Goal: Information Seeking & Learning: Find specific fact

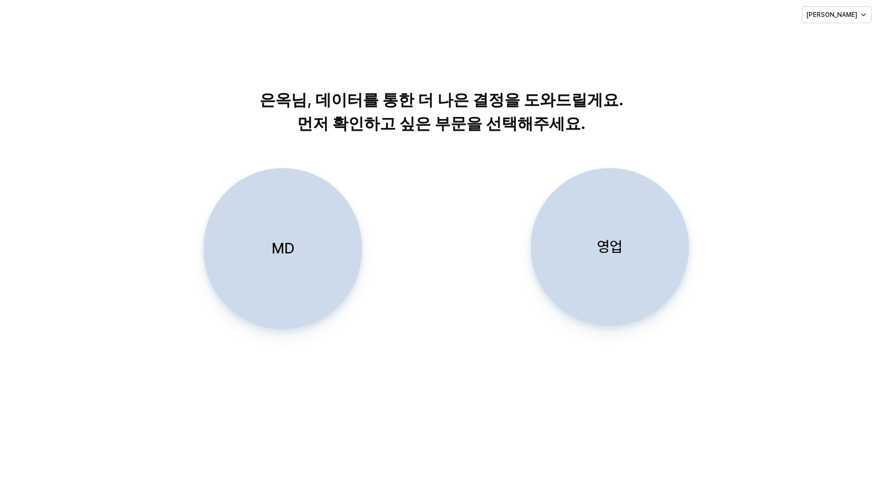
click at [250, 252] on div "MD" at bounding box center [282, 249] width 149 height 160
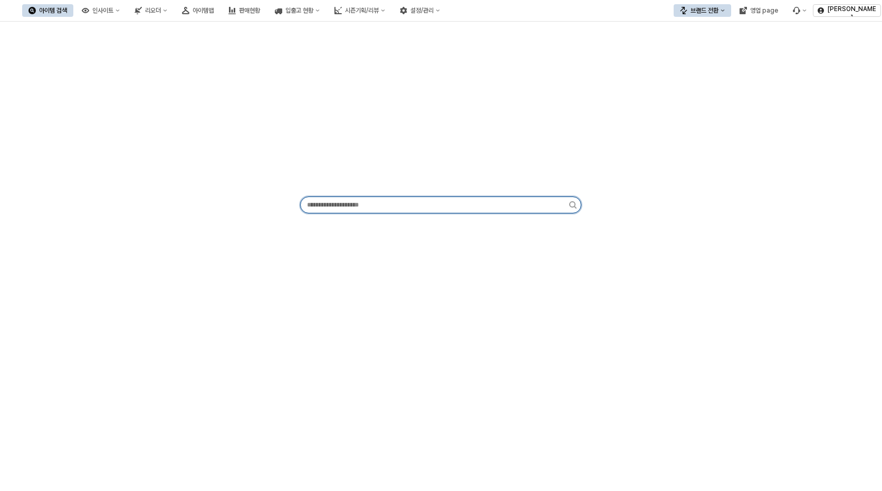
click at [360, 206] on input "App Frame" at bounding box center [435, 205] width 268 height 16
type input "*"
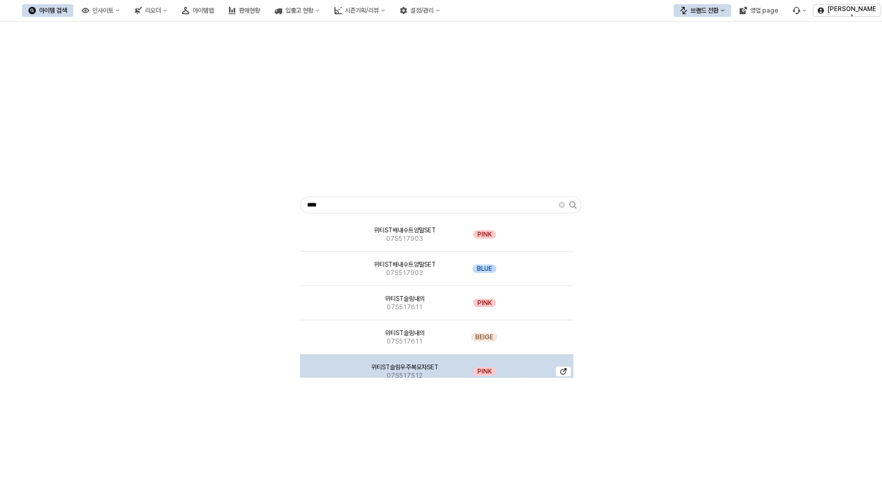
click at [394, 370] on span "위티ST슬림우주복모자SET" at bounding box center [404, 367] width 67 height 8
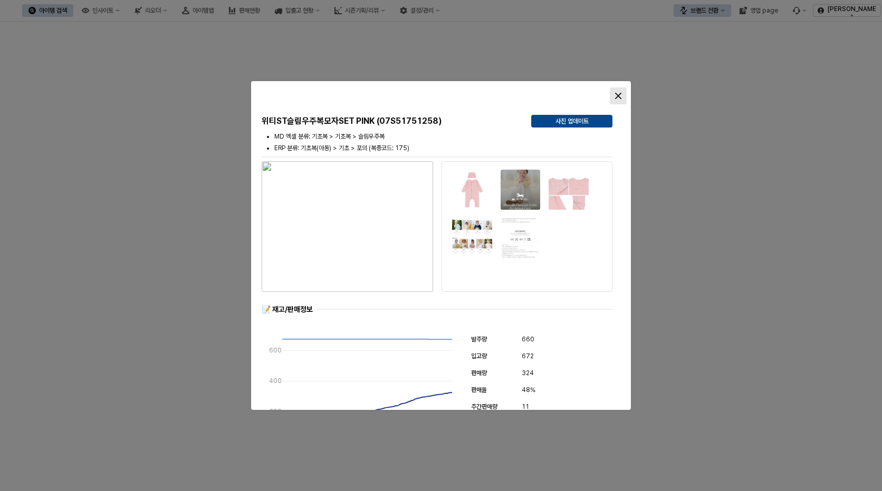
click at [619, 95] on icon "Close" at bounding box center [618, 96] width 6 height 6
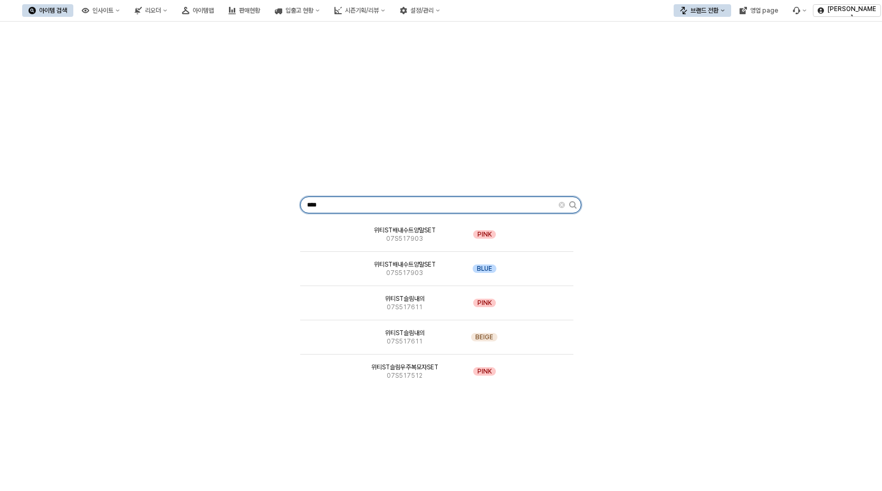
click at [435, 199] on input "****" at bounding box center [430, 205] width 258 height 16
paste input "******"
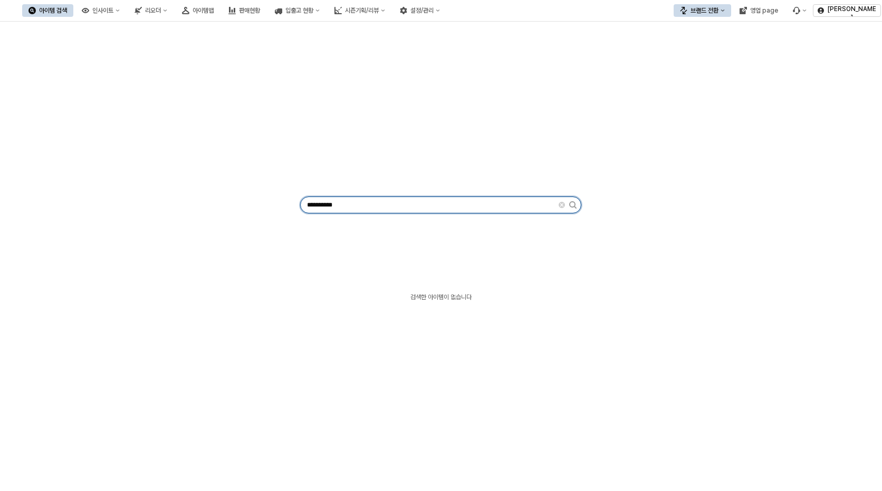
drag, startPoint x: 407, startPoint y: 209, endPoint x: 272, endPoint y: 203, distance: 135.7
click at [272, 203] on div "**********" at bounding box center [440, 203] width 869 height 354
paste input "App Frame"
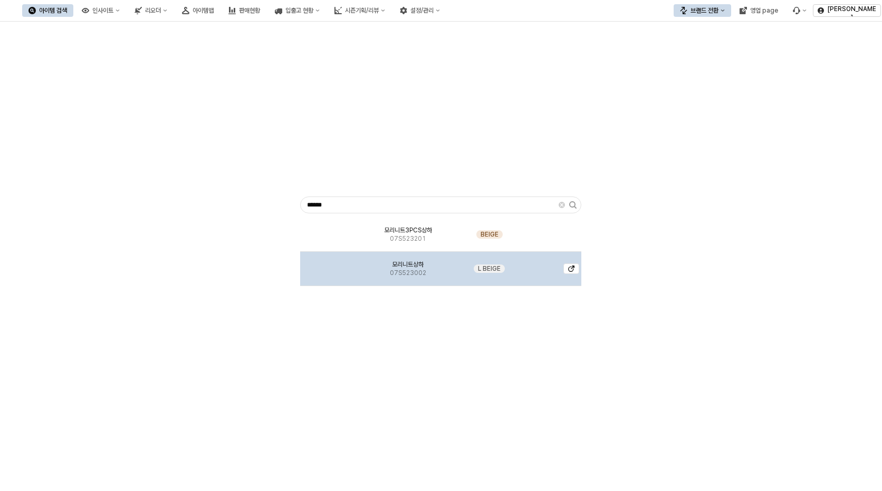
click at [419, 275] on span "07S523002" at bounding box center [408, 273] width 36 height 8
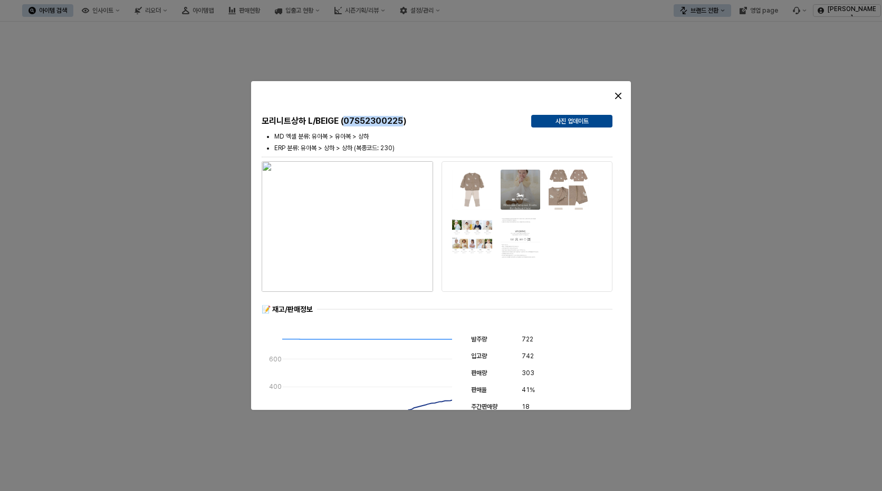
drag, startPoint x: 343, startPoint y: 120, endPoint x: 405, endPoint y: 114, distance: 62.0
click at [404, 116] on h5 "모리니트상하 L/BEIGE (07S52300225)" at bounding box center [392, 121] width 261 height 11
copy h5 "07S52300225"
click at [391, 126] on h5 "모리니트상하 L/BEIGE (07S52300225)" at bounding box center [392, 121] width 261 height 11
drag, startPoint x: 344, startPoint y: 120, endPoint x: 381, endPoint y: 121, distance: 37.5
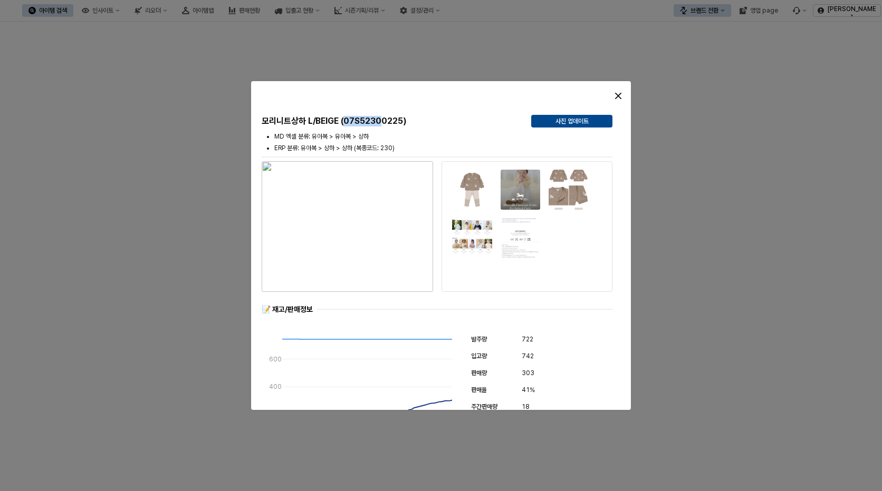
click at [381, 121] on h5 "모리니트상하 L/BEIGE (07S52300225)" at bounding box center [392, 121] width 261 height 11
copy h5 "07S5230"
click at [382, 115] on div "모리니트상하 L/BEIGE (07S52300225)" at bounding box center [392, 121] width 261 height 13
drag, startPoint x: 404, startPoint y: 122, endPoint x: 343, endPoint y: 123, distance: 60.7
click at [343, 123] on h5 "모리니트상하 L/BEIGE (07S52300225)" at bounding box center [392, 121] width 261 height 11
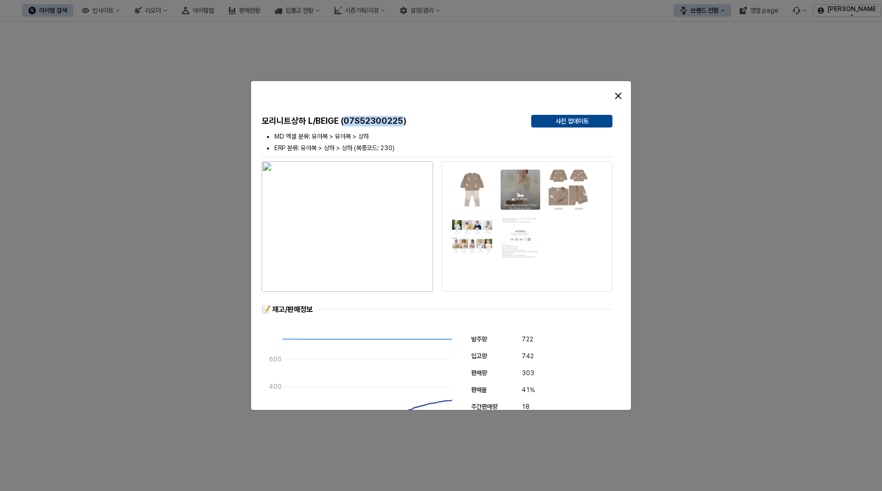
copy h5 "07S52300225"
click at [614, 98] on div "Close" at bounding box center [618, 96] width 16 height 16
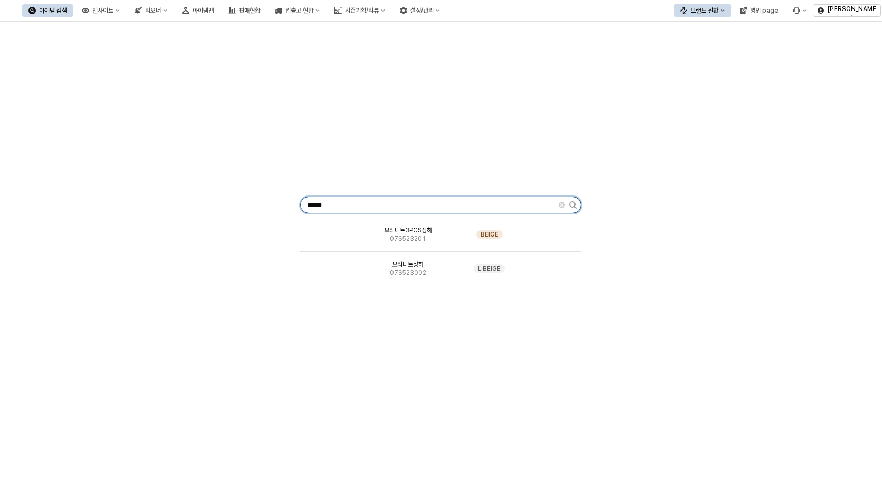
drag, startPoint x: 412, startPoint y: 203, endPoint x: 175, endPoint y: 185, distance: 237.5
click at [200, 188] on div "****** 모리니트3PCS상하 07S523201 BEIGE 모리니트상하 07S523002 L BEIGE" at bounding box center [440, 203] width 869 height 354
type input "*"
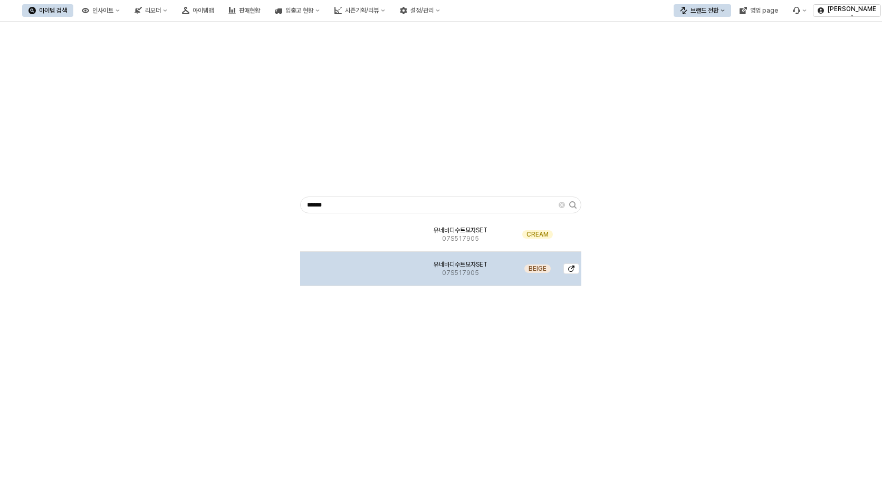
click at [471, 267] on span "유네바디수트모자SET" at bounding box center [460, 265] width 54 height 8
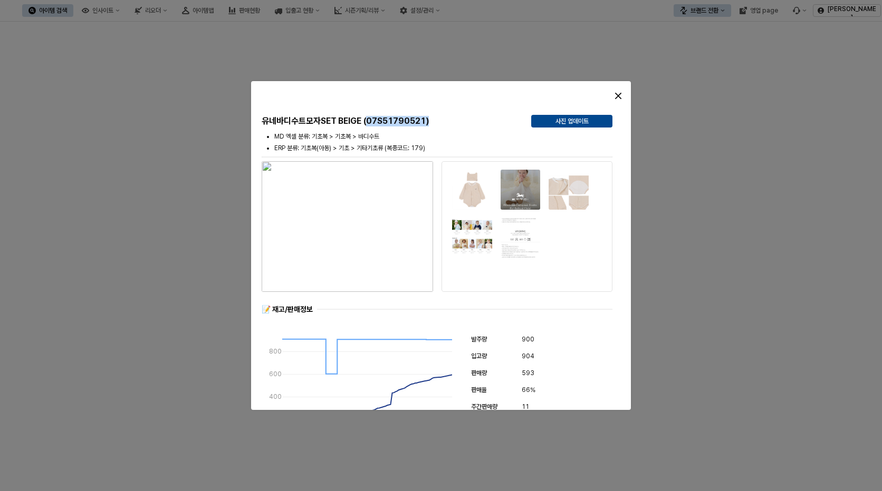
drag, startPoint x: 367, startPoint y: 121, endPoint x: 429, endPoint y: 124, distance: 62.3
click at [429, 124] on h5 "유네바디수트모자SET BEIGE (07S51790521)" at bounding box center [392, 121] width 261 height 11
drag, startPoint x: 429, startPoint y: 124, endPoint x: 409, endPoint y: 123, distance: 19.6
click at [423, 120] on h5 "유네바디수트모자SET BEIGE (07S51790521)" at bounding box center [392, 121] width 261 height 11
drag, startPoint x: 367, startPoint y: 120, endPoint x: 426, endPoint y: 124, distance: 59.7
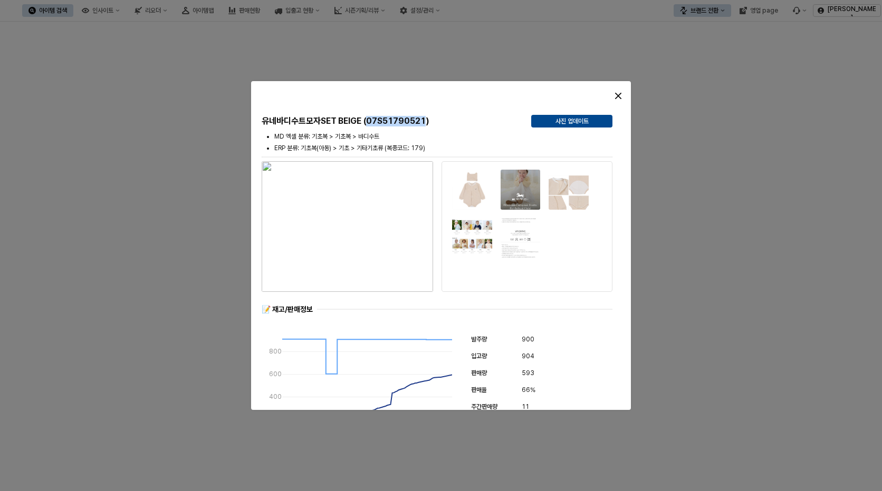
click at [426, 124] on h5 "유네바디수트모자SET BEIGE (07S51790521)" at bounding box center [392, 121] width 261 height 11
copy h5 "07S51790521"
click at [619, 97] on icon "Close" at bounding box center [618, 96] width 6 height 6
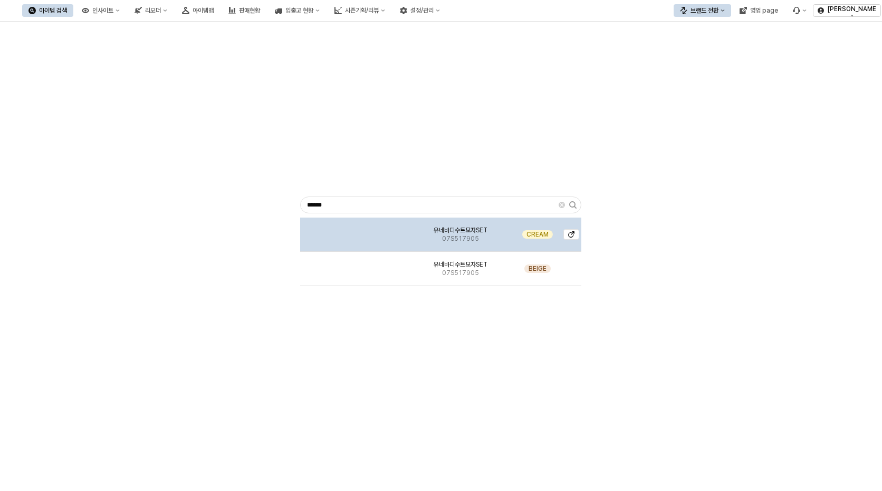
click at [478, 232] on span "유네바디수트모자SET" at bounding box center [460, 230] width 54 height 8
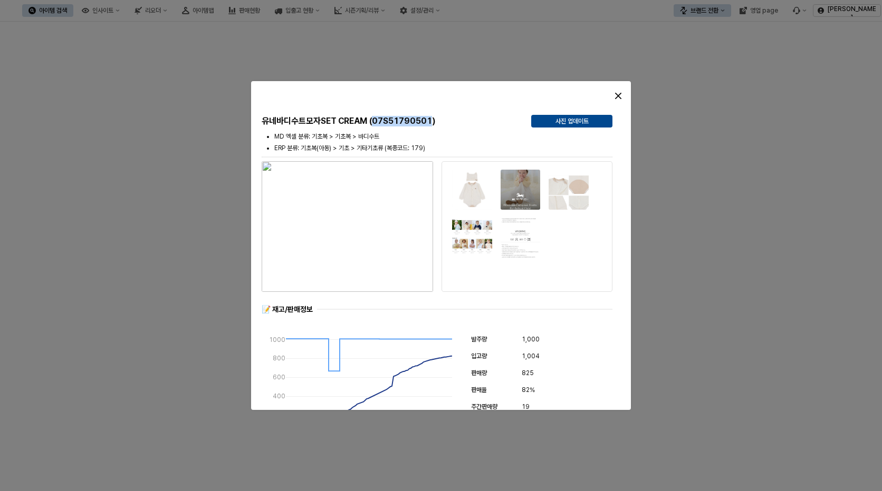
drag, startPoint x: 374, startPoint y: 122, endPoint x: 432, endPoint y: 119, distance: 58.7
click at [432, 119] on h5 "유네바디수트모자SET CREAM (07S51790501)" at bounding box center [392, 121] width 261 height 11
copy h5 "07S51790501"
click at [623, 92] on div "Close" at bounding box center [618, 96] width 16 height 16
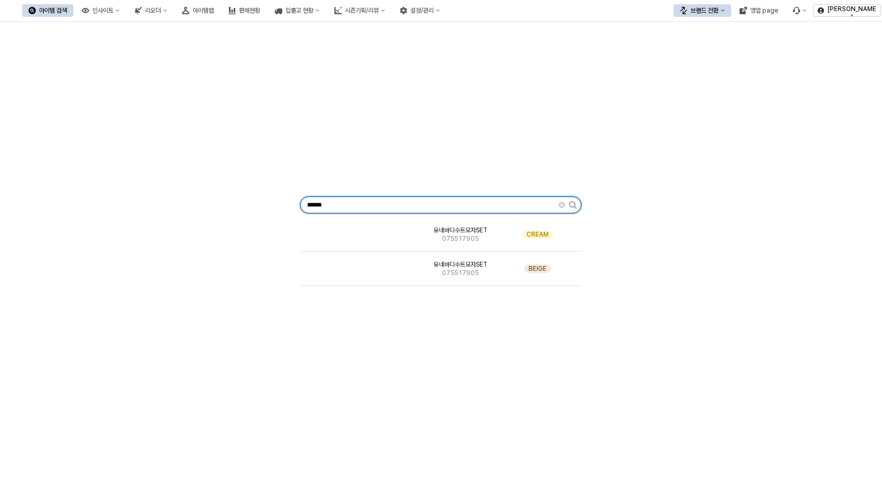
drag, startPoint x: 412, startPoint y: 207, endPoint x: 293, endPoint y: 202, distance: 118.7
click at [293, 202] on div "****** 유네바디수트모자SET 07S517905 CREAM 유네바디수트모자SET 07S517905 BEIGE" at bounding box center [440, 203] width 869 height 354
paste input "********"
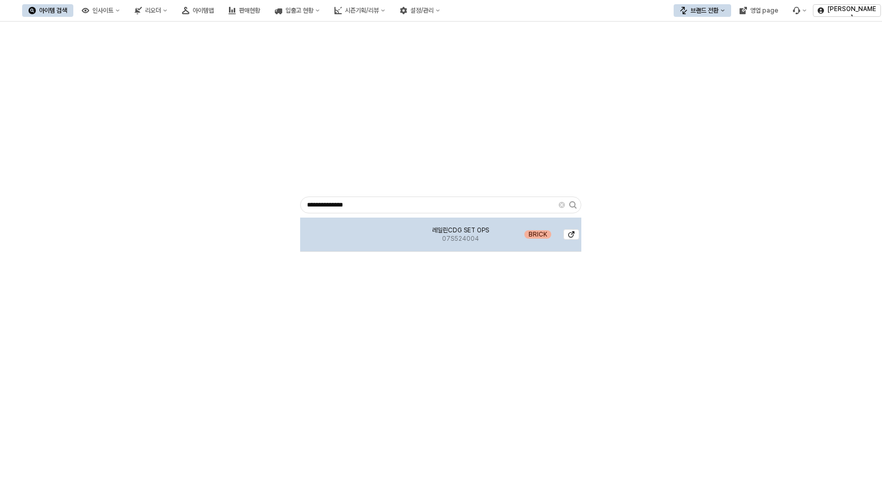
click at [446, 246] on div "레일린CDG SET OPS 07S524004" at bounding box center [460, 235] width 107 height 34
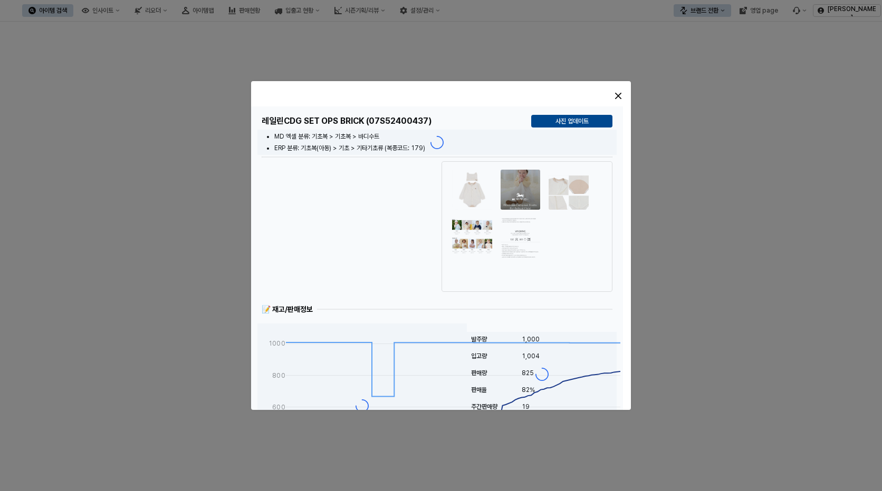
drag, startPoint x: 446, startPoint y: 246, endPoint x: 522, endPoint y: 236, distance: 77.2
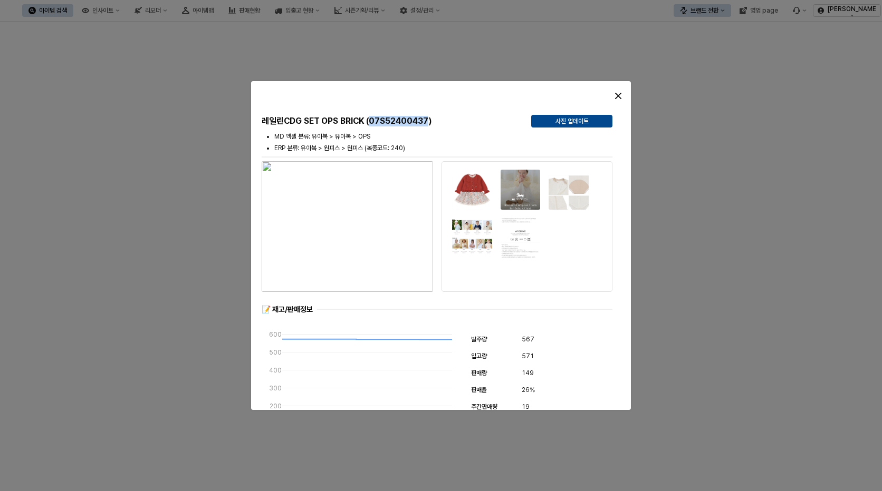
drag, startPoint x: 370, startPoint y: 119, endPoint x: 430, endPoint y: 122, distance: 60.2
click at [430, 122] on h5 "레일린CDG SET OPS BRICK (07S52400437)" at bounding box center [392, 121] width 261 height 11
copy h5 "07S52400437"
click at [618, 95] on icon "Close" at bounding box center [618, 96] width 6 height 6
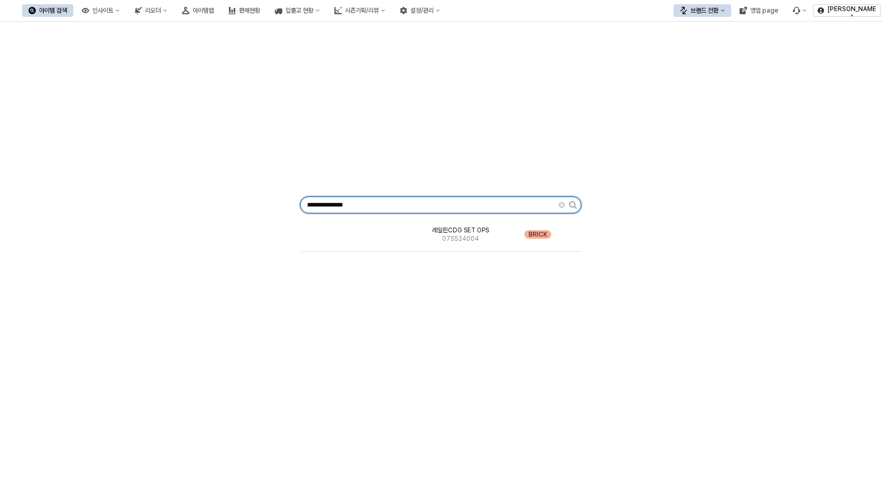
drag, startPoint x: 387, startPoint y: 211, endPoint x: 294, endPoint y: 207, distance: 92.4
click at [294, 207] on div "**********" at bounding box center [440, 203] width 869 height 354
paste input "App Frame"
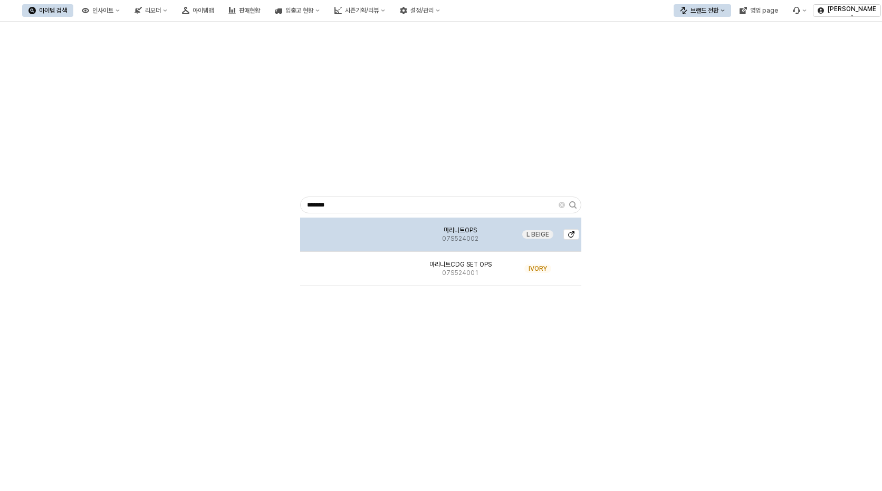
click at [401, 240] on div "App Frame" at bounding box center [353, 235] width 107 height 34
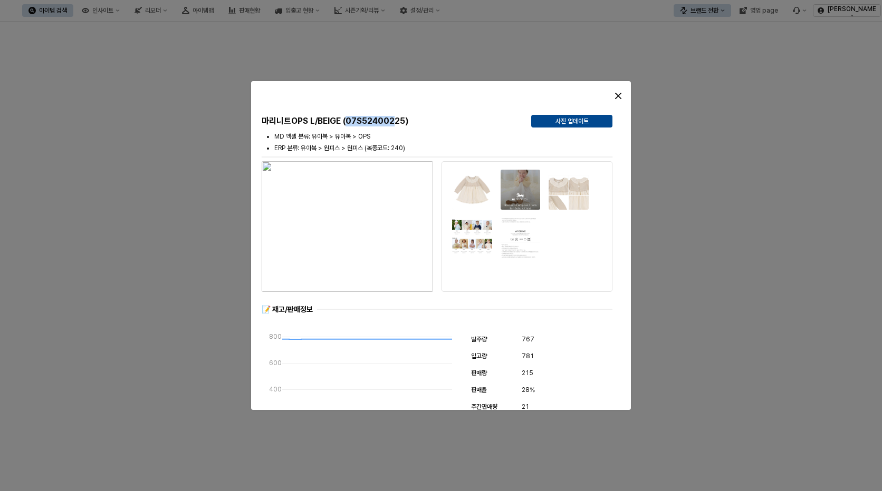
drag, startPoint x: 348, startPoint y: 120, endPoint x: 397, endPoint y: 122, distance: 49.1
click at [397, 122] on h5 "마리니트OPS L/BEIGE (07S52400225)" at bounding box center [392, 121] width 261 height 11
click at [611, 93] on div "Close" at bounding box center [618, 96] width 16 height 16
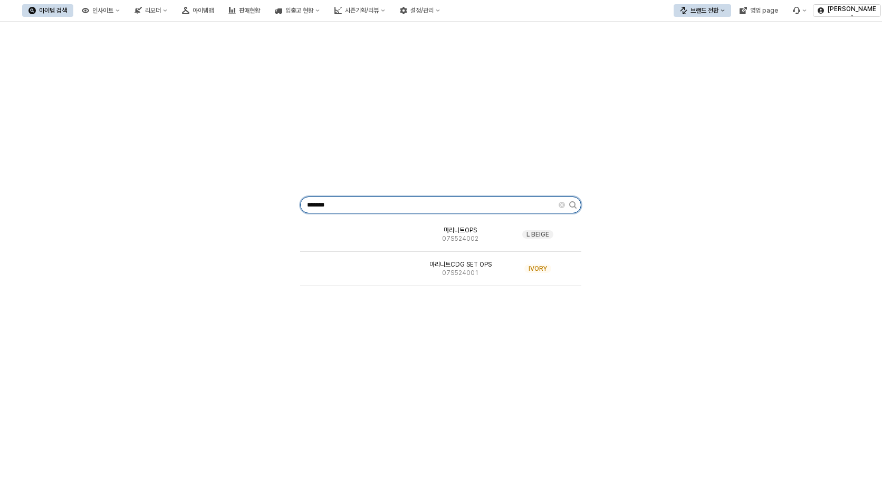
drag, startPoint x: 406, startPoint y: 209, endPoint x: 249, endPoint y: 201, distance: 156.8
click at [249, 201] on div "******* 마리니트OPS 07S524002 L BEIGE 마리니트CDG SET OPS 07S524001 IVORY" at bounding box center [440, 203] width 869 height 354
paste input "*******"
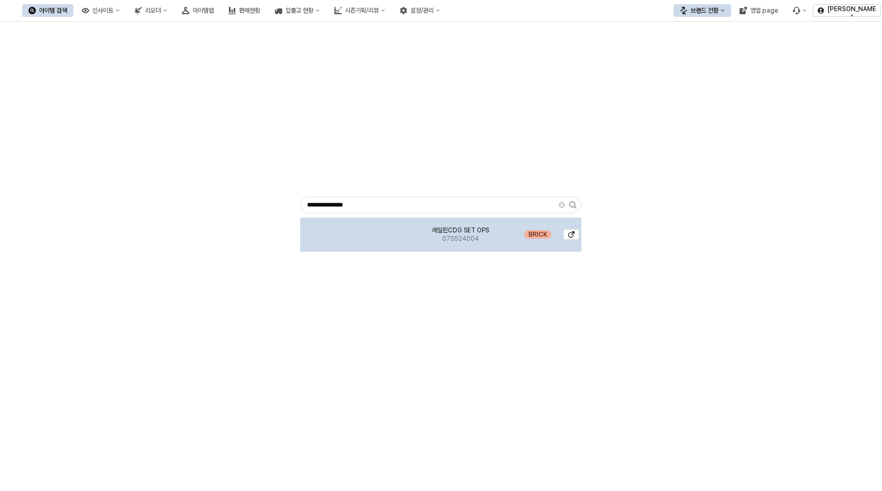
click at [367, 234] on div "App Frame" at bounding box center [353, 235] width 107 height 34
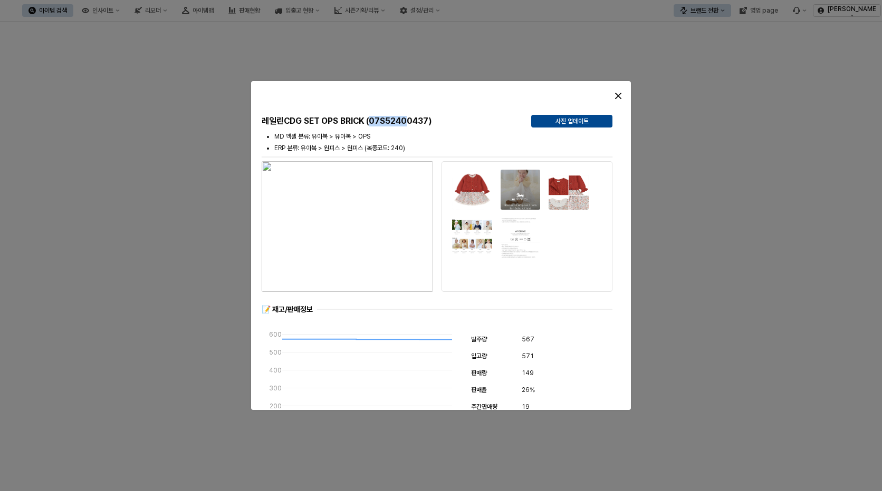
drag, startPoint x: 370, startPoint y: 120, endPoint x: 410, endPoint y: 120, distance: 39.6
click at [410, 120] on h5 "레일린CDG SET OPS BRICK (07S52400437)" at bounding box center [392, 121] width 261 height 11
copy h5 "07S5240"
click at [427, 123] on h5 "레일린CDG SET OPS BRICK (07S52400437)" at bounding box center [392, 121] width 261 height 11
drag, startPoint x: 429, startPoint y: 123, endPoint x: 371, endPoint y: 121, distance: 58.0
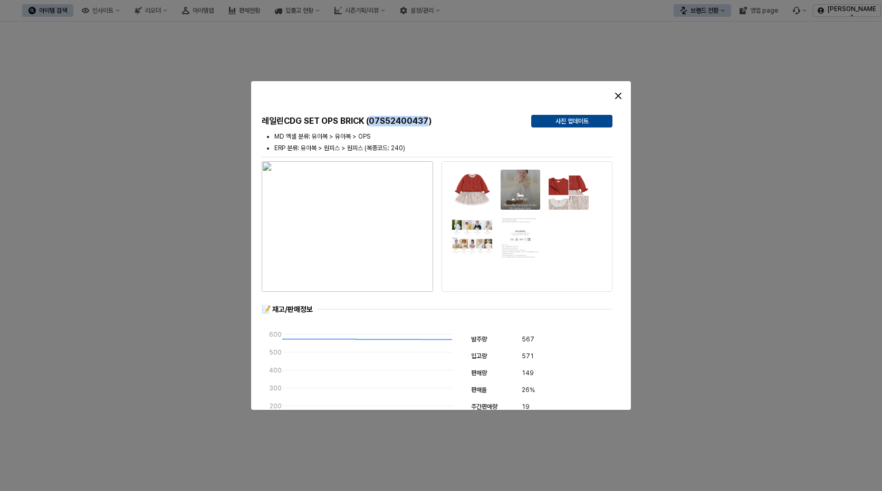
click at [371, 121] on h5 "레일린CDG SET OPS BRICK (07S52400437)" at bounding box center [392, 121] width 261 height 11
copy h5 "07S52400437"
click at [621, 100] on div "Close" at bounding box center [618, 96] width 16 height 16
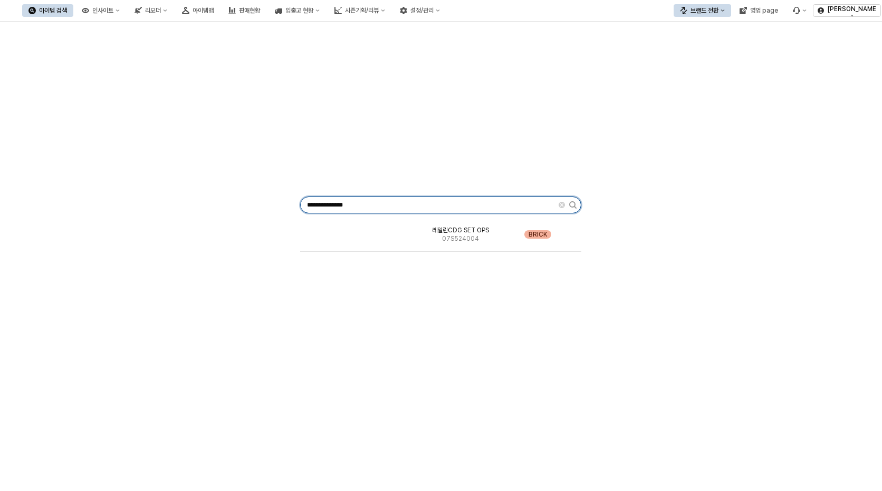
drag, startPoint x: 367, startPoint y: 207, endPoint x: 118, endPoint y: 143, distance: 257.5
click at [189, 196] on div "**********" at bounding box center [440, 203] width 869 height 354
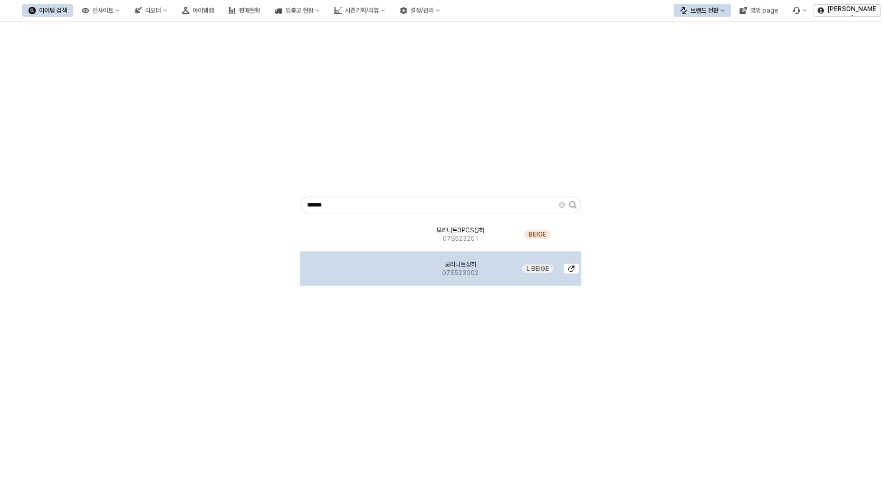
click at [489, 275] on div "모리니트상하 07S523002" at bounding box center [460, 269] width 107 height 34
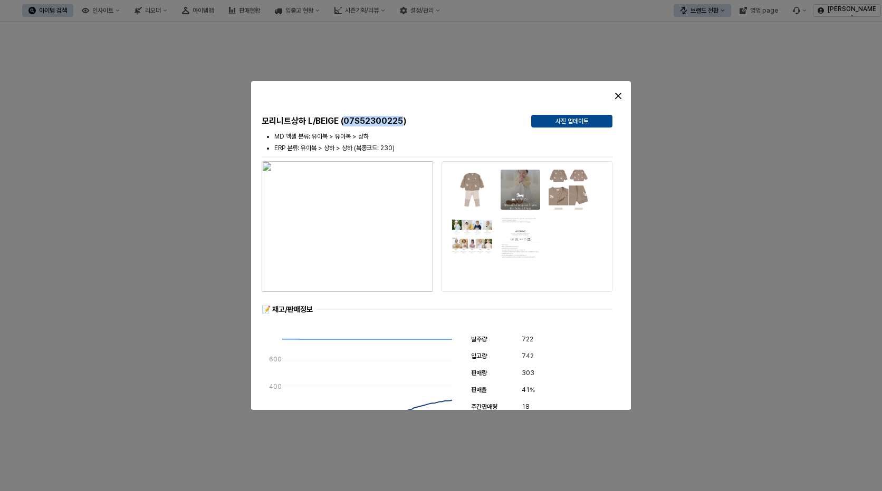
drag, startPoint x: 346, startPoint y: 123, endPoint x: 406, endPoint y: 124, distance: 59.6
click at [406, 124] on h5 "모리니트상하 L/BEIGE (07S52300225)" at bounding box center [392, 121] width 261 height 11
copy h5 "07S52300225"
click at [619, 92] on div "Close" at bounding box center [618, 96] width 16 height 16
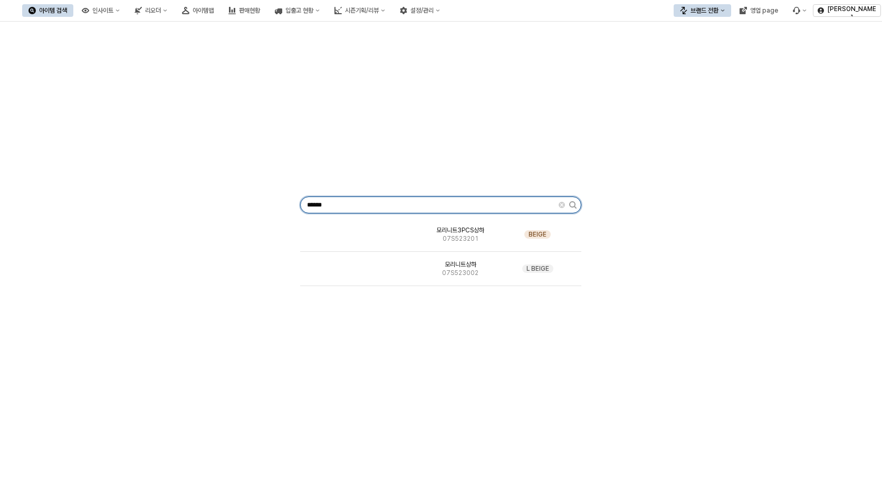
drag, startPoint x: 403, startPoint y: 207, endPoint x: 123, endPoint y: 138, distance: 288.9
click at [254, 209] on div "****** 모리니트3PCS상하 07S523201 BEIGE 모리니트상하 07S523002 L BEIGE" at bounding box center [440, 203] width 869 height 354
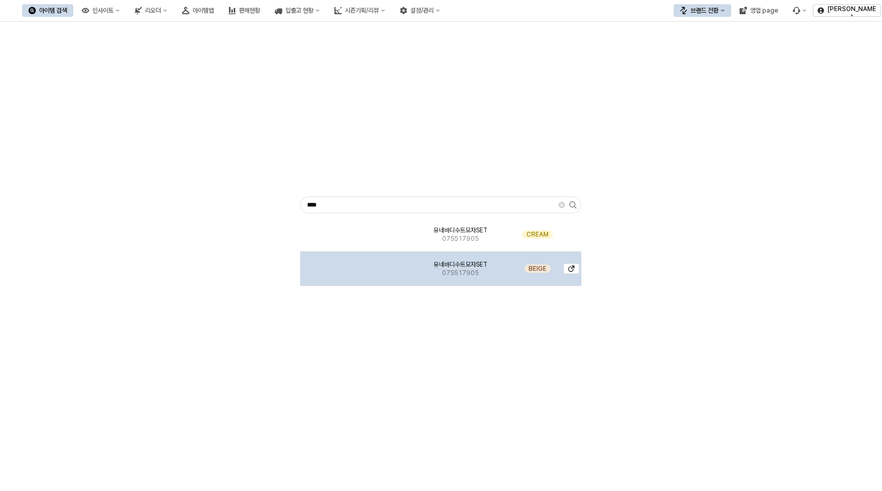
click at [445, 272] on span "07S517905" at bounding box center [460, 273] width 37 height 8
drag, startPoint x: 445, startPoint y: 272, endPoint x: 536, endPoint y: 268, distance: 91.8
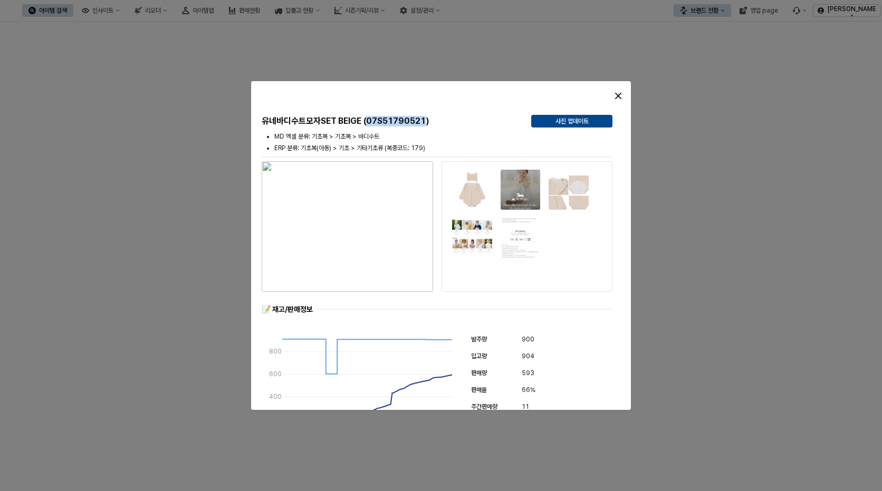
drag, startPoint x: 367, startPoint y: 120, endPoint x: 427, endPoint y: 121, distance: 60.1
click at [427, 121] on h5 "유네바디수트모자SET BEIGE (07S51790521)" at bounding box center [392, 121] width 261 height 11
copy h5 "07S51790521"
click at [612, 98] on div "Close" at bounding box center [618, 96] width 16 height 16
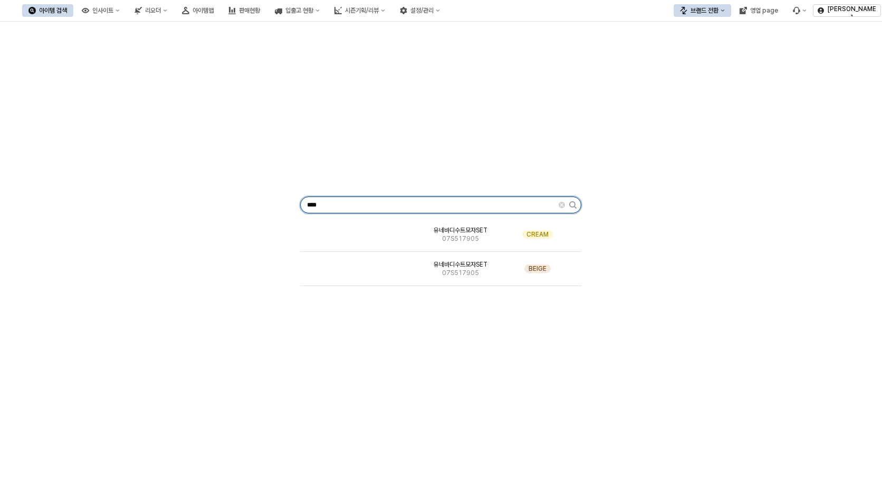
drag, startPoint x: 395, startPoint y: 207, endPoint x: 59, endPoint y: 138, distance: 343.5
click at [200, 181] on div "**** 유네바디수트모자SET 07S517905 CREAM 유네바디수트모자SET 07S517905 BEIGE" at bounding box center [440, 203] width 869 height 354
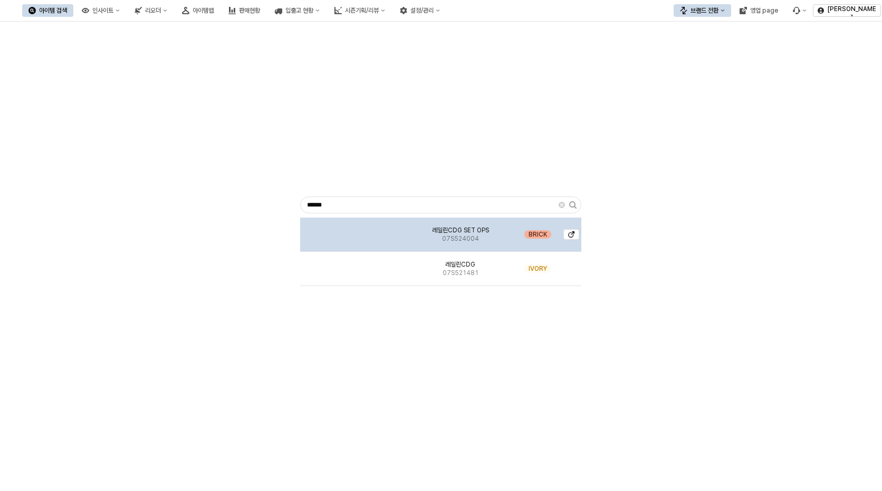
click at [459, 236] on span "07S524004" at bounding box center [460, 239] width 37 height 8
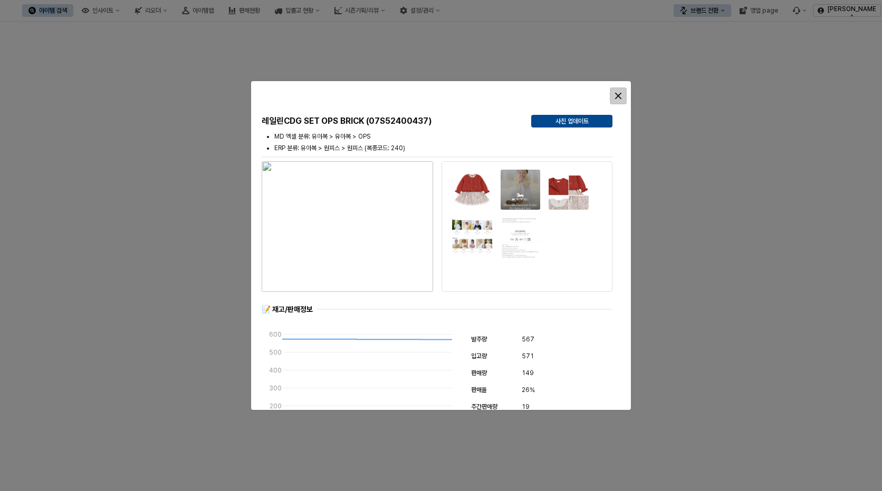
click at [618, 100] on div "Close" at bounding box center [618, 96] width 16 height 16
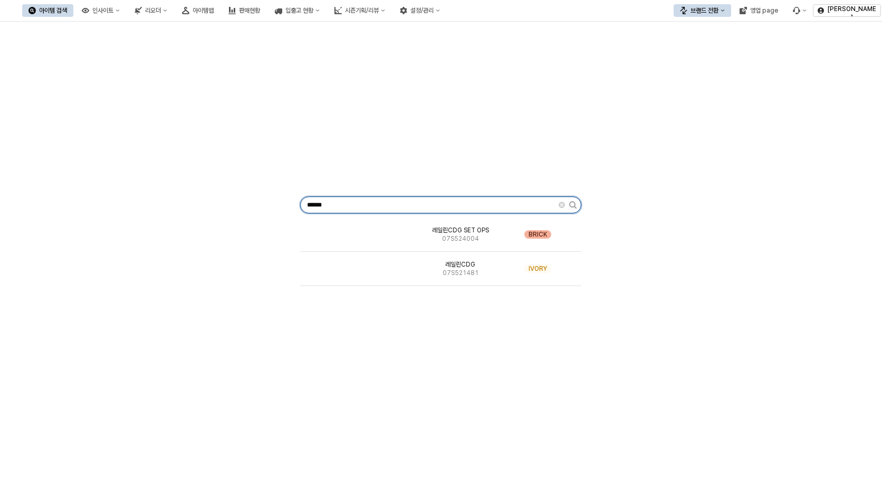
drag, startPoint x: 391, startPoint y: 211, endPoint x: 279, endPoint y: 197, distance: 112.8
click at [281, 198] on div "****** 레일린CDG SET OPS 07S524004 BRICK 레일린CDG 07S521481 IVORY" at bounding box center [440, 203] width 869 height 354
paste input "*"
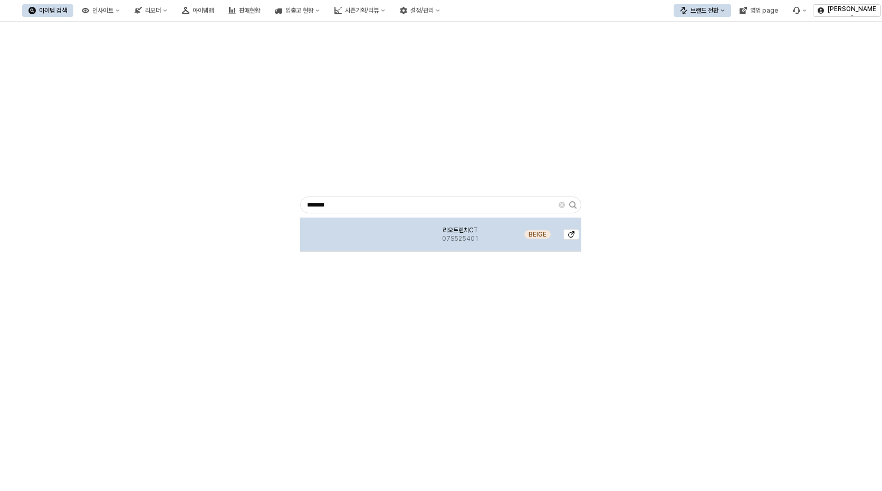
click at [478, 240] on div "리오트렌치CT 07S525401" at bounding box center [460, 235] width 107 height 34
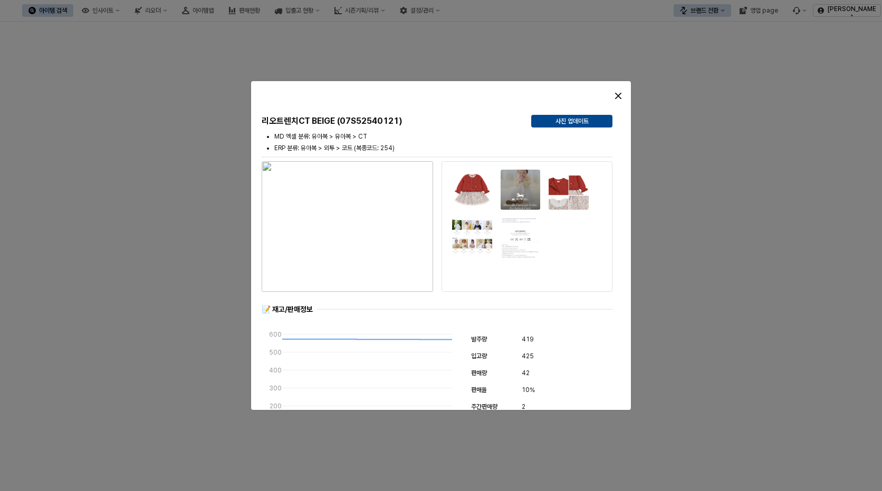
click at [403, 121] on h5 "리오트렌치CT BEIGE (07S52540121)" at bounding box center [392, 121] width 261 height 11
drag, startPoint x: 400, startPoint y: 121, endPoint x: 340, endPoint y: 123, distance: 60.7
click at [340, 123] on h5 "리오트렌치CT BEIGE (07S52540121)" at bounding box center [392, 121] width 261 height 11
click at [620, 92] on div "Close" at bounding box center [618, 96] width 16 height 16
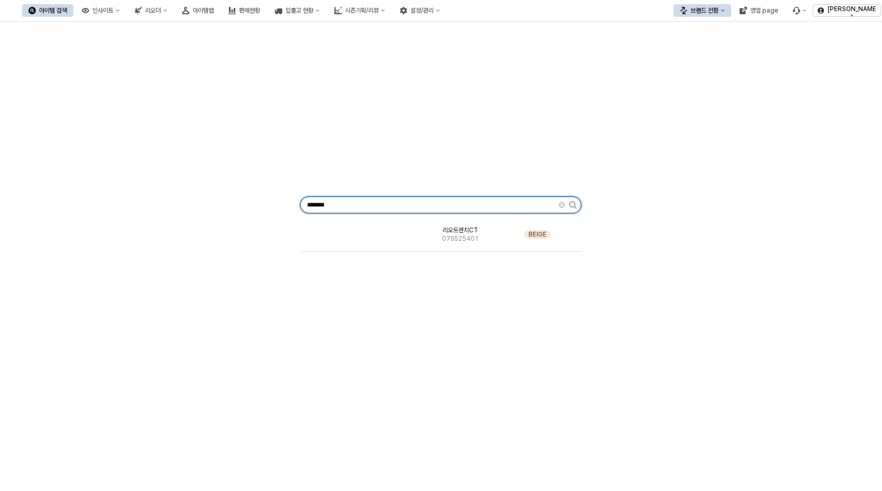
drag, startPoint x: 295, startPoint y: 203, endPoint x: 279, endPoint y: 199, distance: 16.1
click at [279, 199] on div "******* 리오트렌치CT 07S525401 BEIGE" at bounding box center [440, 203] width 869 height 354
paste input "App Frame"
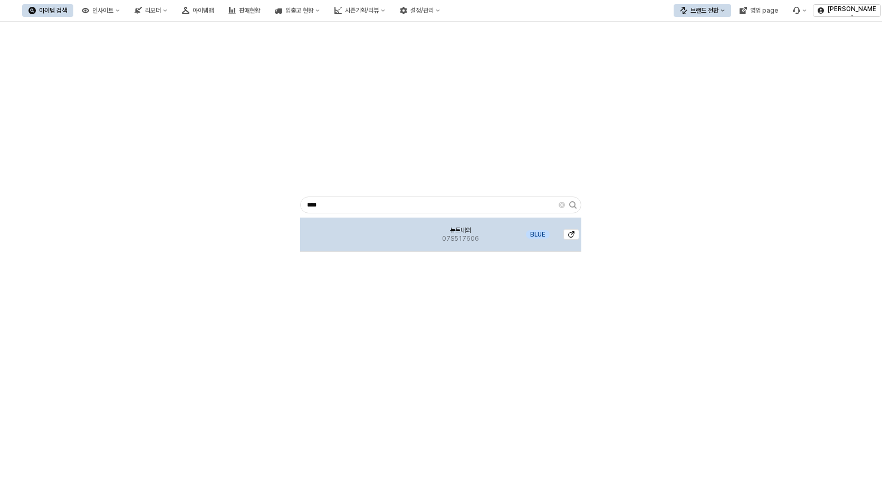
click at [467, 229] on span "뉴트내의" at bounding box center [460, 230] width 21 height 8
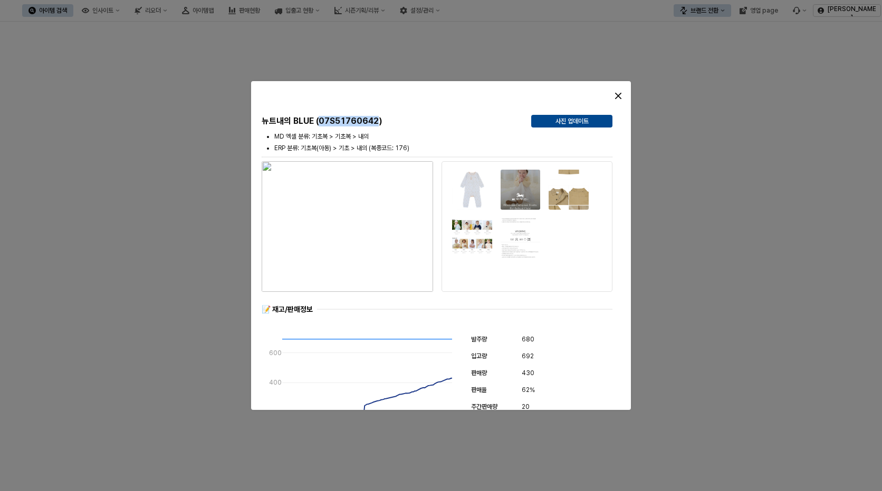
drag, startPoint x: 380, startPoint y: 120, endPoint x: 320, endPoint y: 123, distance: 60.2
click at [320, 123] on h5 "뉴트내의 BLUE (07S51760642)" at bounding box center [392, 121] width 261 height 11
click at [614, 92] on div "Close" at bounding box center [618, 96] width 16 height 16
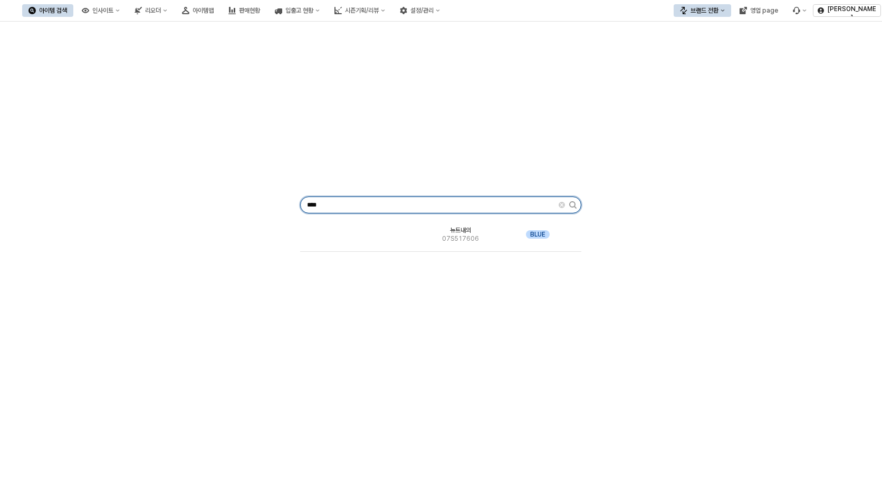
drag, startPoint x: 364, startPoint y: 207, endPoint x: 159, endPoint y: 139, distance: 216.8
click at [215, 191] on div "**** 뉴트내의 07S517606 BLUE" at bounding box center [440, 203] width 869 height 354
type input "*"
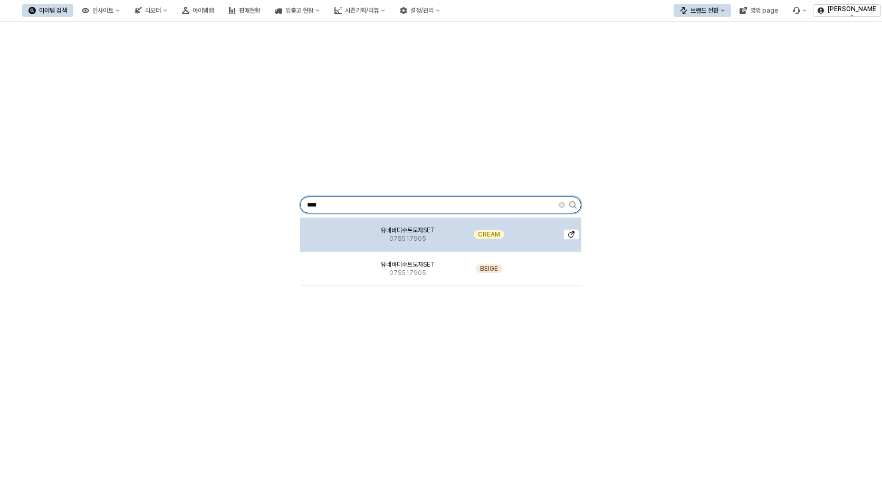
type input "****"
click at [400, 222] on div "유네바디수트모자SET 07S517905" at bounding box center [407, 235] width 86 height 34
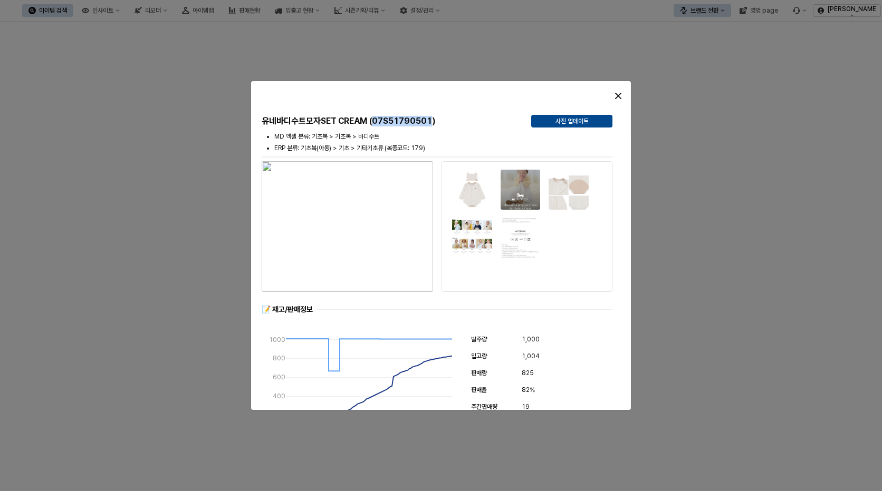
drag, startPoint x: 429, startPoint y: 122, endPoint x: 372, endPoint y: 122, distance: 57.0
click at [372, 122] on h5 "유네바디수트모자SET CREAM (07S51790501)" at bounding box center [392, 121] width 261 height 11
